Goal: Check status: Check status

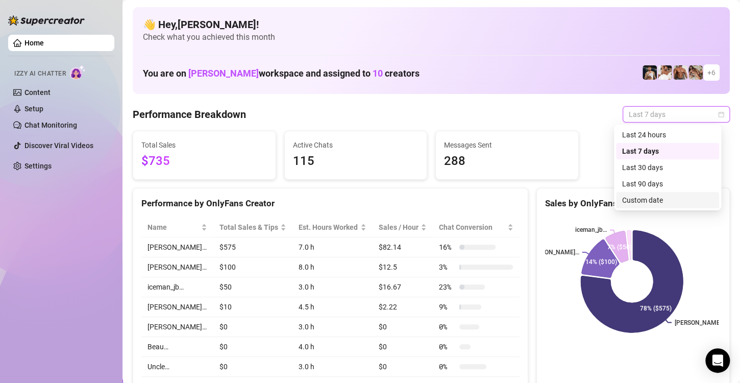
click at [635, 196] on div "Custom date" at bounding box center [667, 200] width 91 height 11
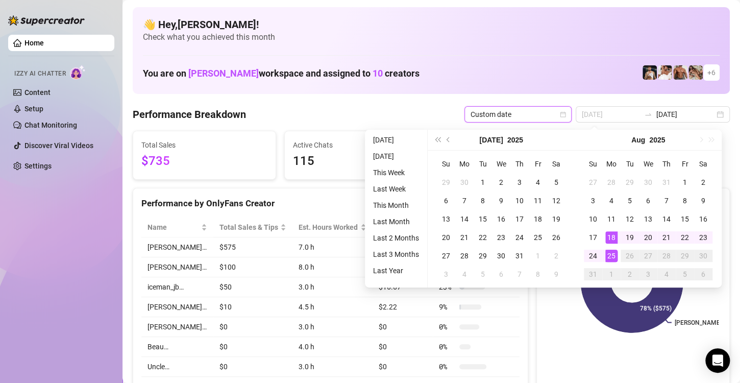
type input "[DATE]"
click at [608, 247] on td "25" at bounding box center [611, 256] width 18 height 18
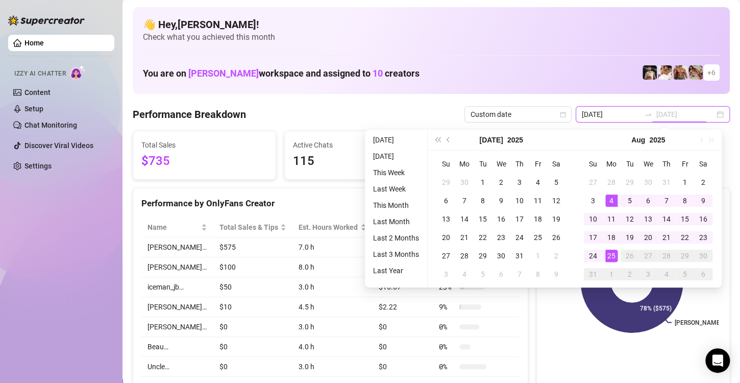
type input "[DATE]"
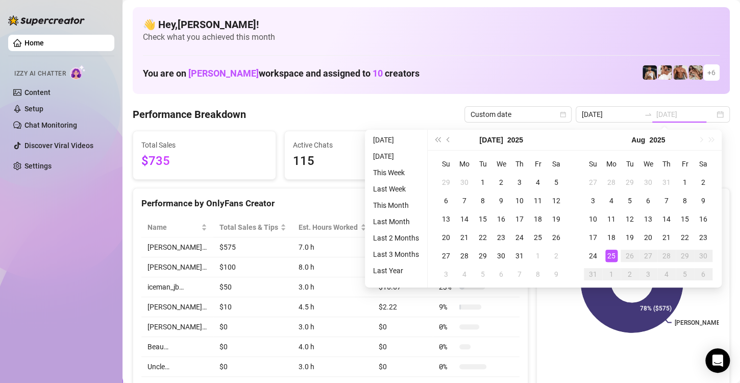
click at [613, 257] on div "25" at bounding box center [611, 256] width 12 height 12
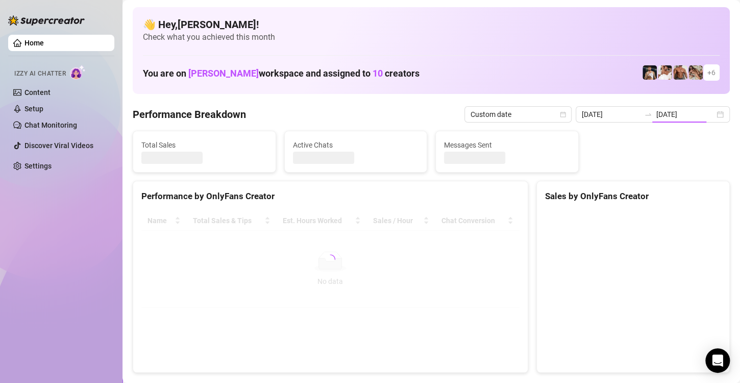
type input "[DATE]"
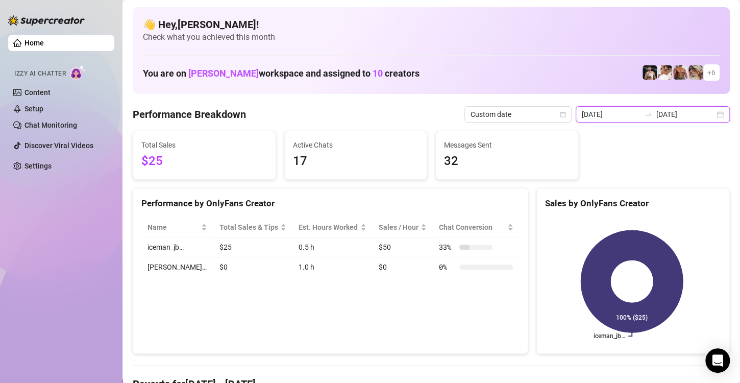
click at [605, 115] on input "[DATE]" at bounding box center [611, 114] width 58 height 11
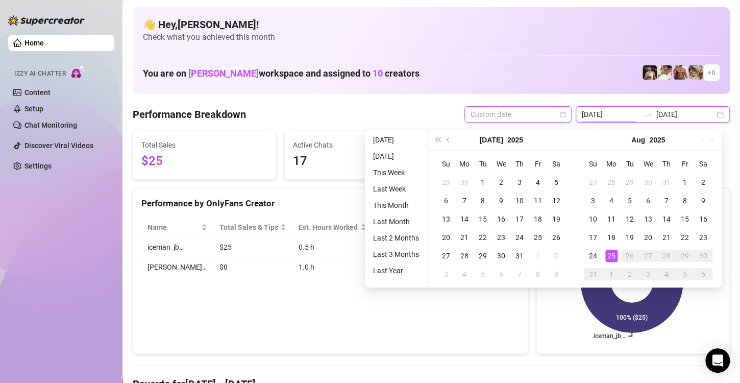
click at [507, 109] on span "Custom date" at bounding box center [518, 114] width 95 height 15
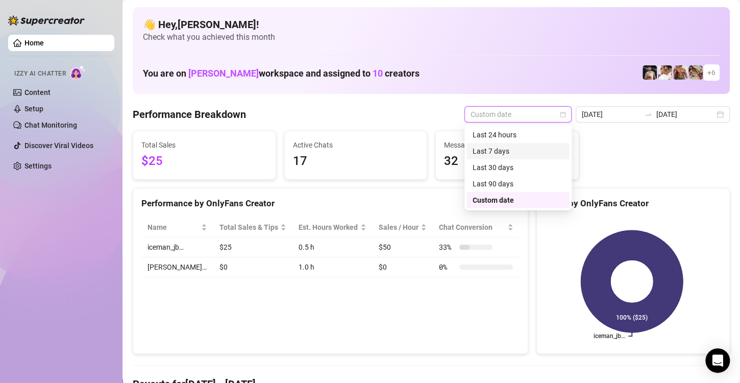
click at [496, 150] on div "Last 7 days" at bounding box center [518, 150] width 91 height 11
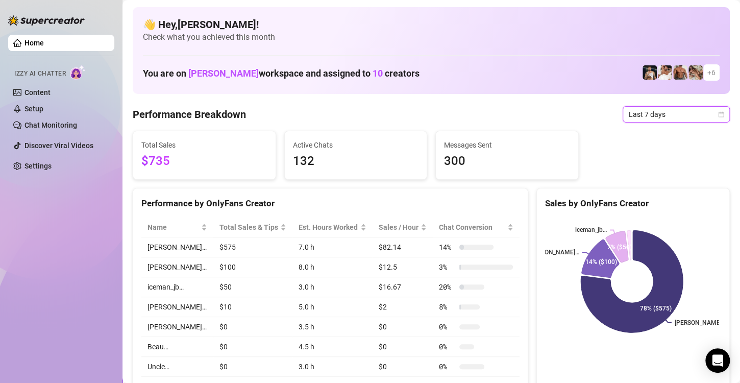
click at [629, 117] on span "Last 7 days" at bounding box center [676, 114] width 95 height 15
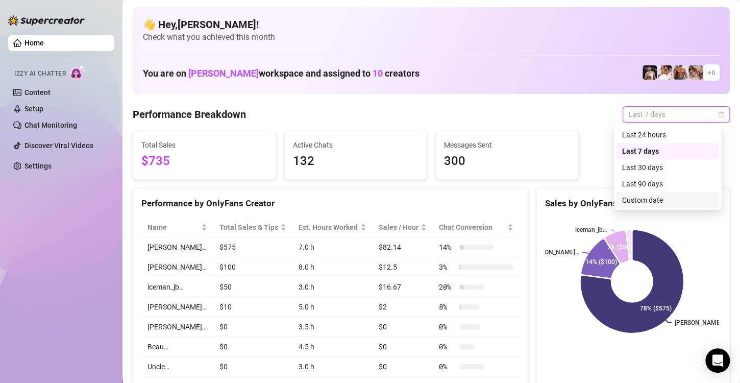
click at [643, 199] on div "Custom date" at bounding box center [667, 200] width 91 height 11
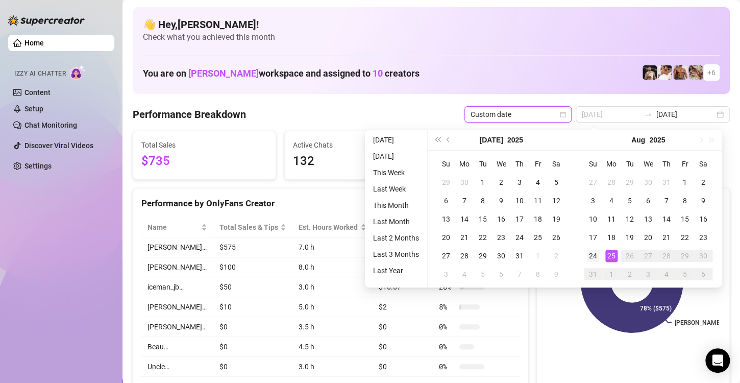
type input "[DATE]"
click at [591, 255] on div "24" at bounding box center [593, 256] width 12 height 12
click at [592, 257] on div "24" at bounding box center [593, 256] width 12 height 12
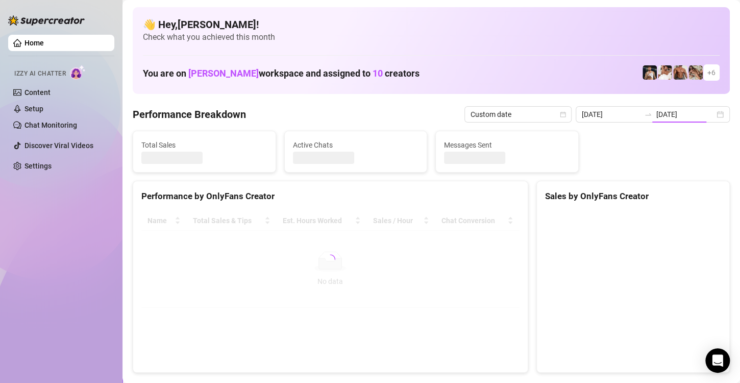
type input "[DATE]"
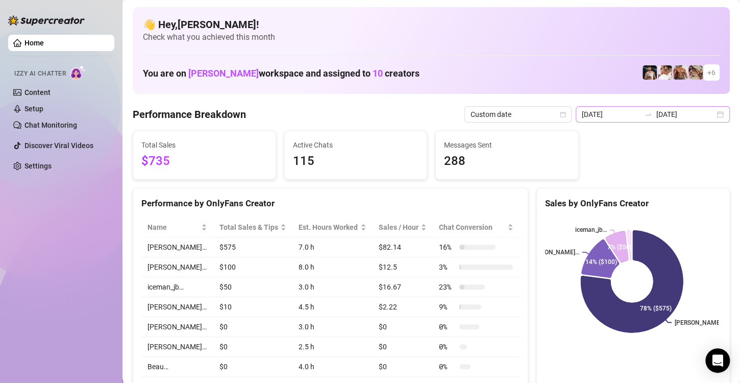
click at [707, 115] on div "[DATE] [DATE]" at bounding box center [653, 114] width 154 height 16
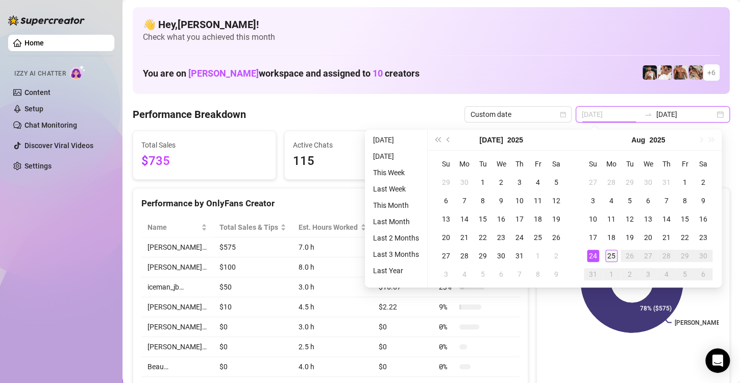
type input "[DATE]"
click at [605, 256] on div "25" at bounding box center [611, 256] width 12 height 12
click at [610, 258] on div "25" at bounding box center [611, 256] width 12 height 12
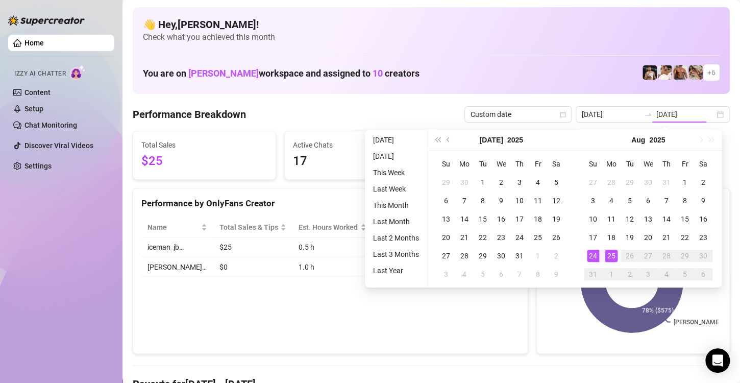
type input "[DATE]"
